Goal: Find specific page/section: Find specific page/section

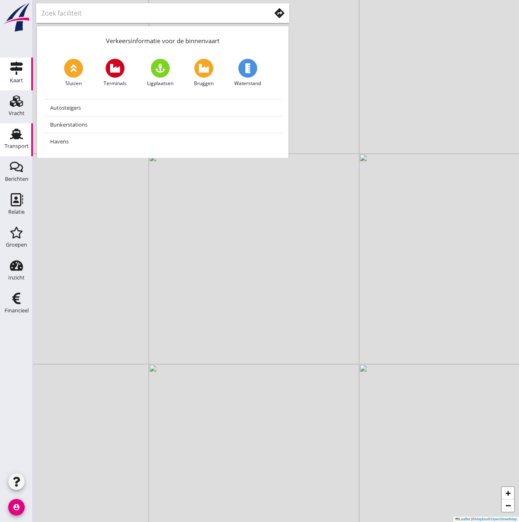
click at [17, 139] on use at bounding box center [16, 134] width 13 height 11
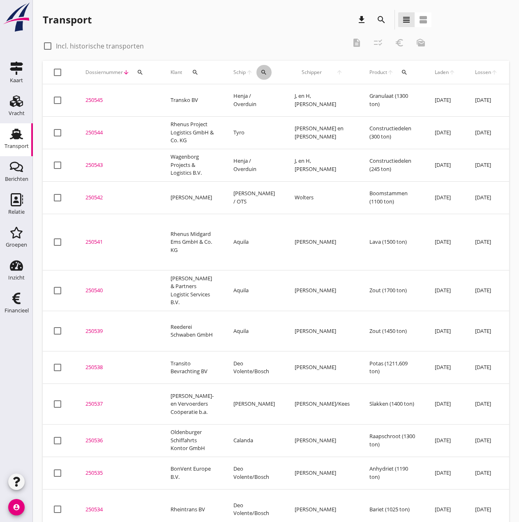
click at [261, 73] on icon "search" at bounding box center [264, 72] width 7 height 7
click at [264, 96] on input "Zoek op (scheeps)naam" at bounding box center [294, 96] width 85 height 13
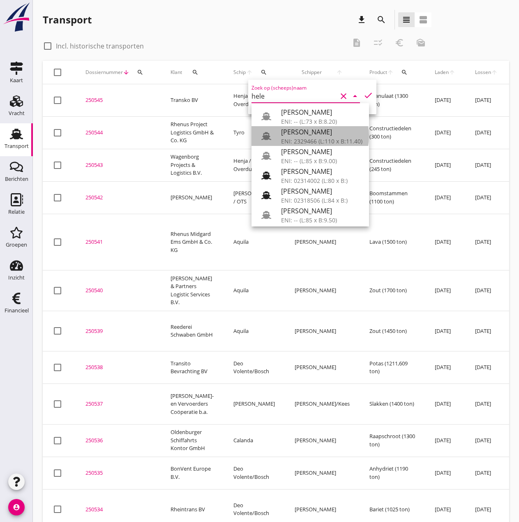
click at [305, 137] on div "ENI: 2329466 (L:110 x B:11.40)" at bounding box center [321, 141] width 81 height 9
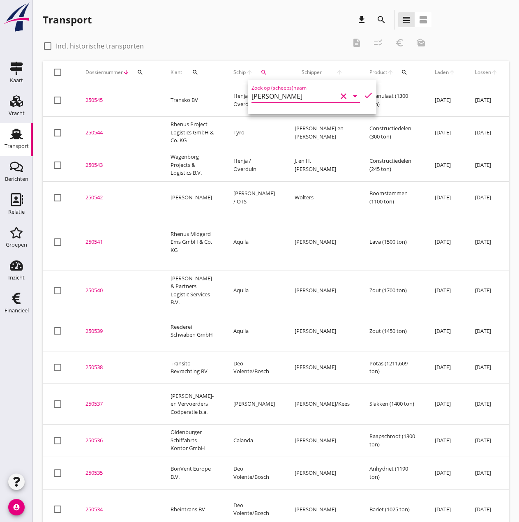
click at [363, 94] on icon "check" at bounding box center [368, 95] width 10 height 10
type input "[PERSON_NAME]"
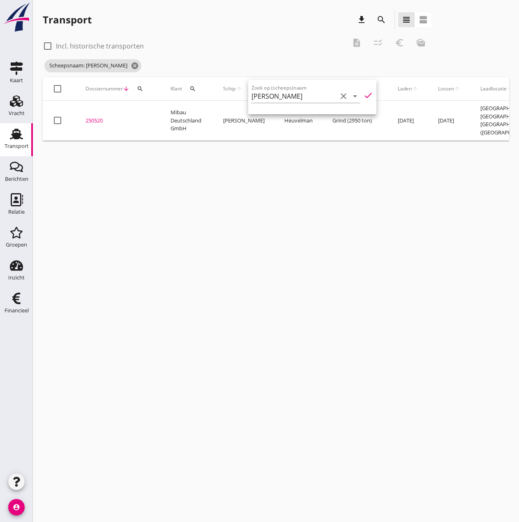
click at [21, 506] on icon "account_circle" at bounding box center [16, 507] width 16 height 16
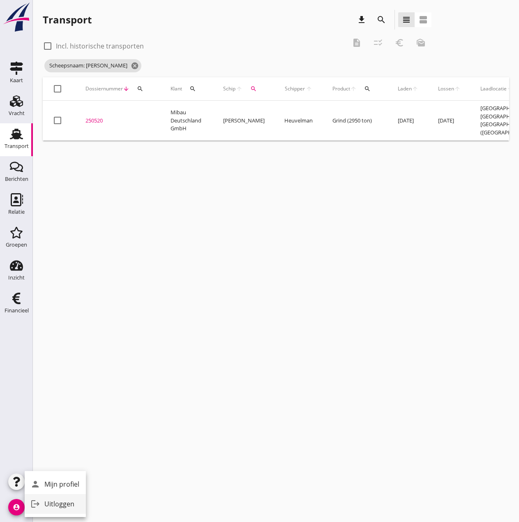
click at [61, 508] on div "Uitloggen" at bounding box center [61, 504] width 35 height 10
